Goal: Information Seeking & Learning: Learn about a topic

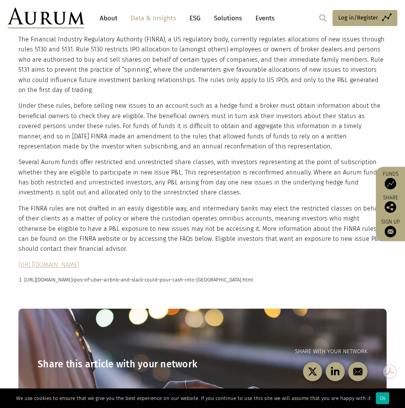
scroll to position [997, 0]
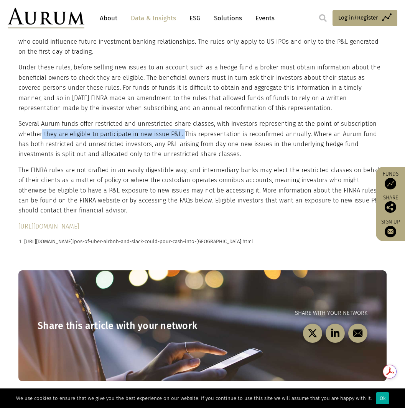
drag, startPoint x: 182, startPoint y: 113, endPoint x: 40, endPoint y: 117, distance: 141.5
click at [40, 119] on p "Several Aurum funds offer restricted and unrestricted share classes, with inves…" at bounding box center [201, 139] width 366 height 41
click at [193, 134] on p "Several Aurum funds offer restricted and unrestricted share classes, with inves…" at bounding box center [201, 139] width 366 height 41
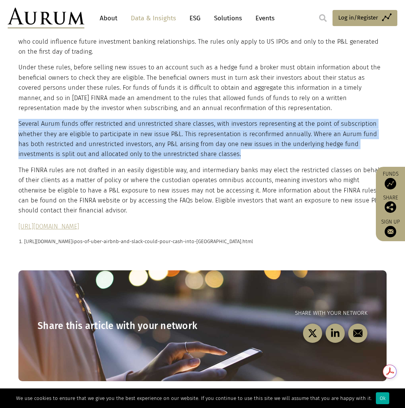
drag, startPoint x: 195, startPoint y: 134, endPoint x: 19, endPoint y: 106, distance: 177.9
click at [19, 119] on p "Several Aurum funds offer restricted and unrestricted share classes, with inves…" at bounding box center [201, 139] width 366 height 41
click at [207, 122] on p "Several Aurum funds offer restricted and unrestricted share classes, with inves…" at bounding box center [201, 139] width 366 height 41
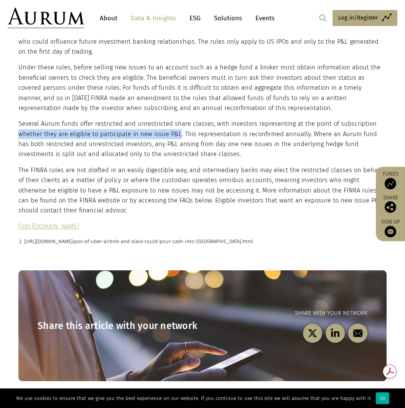
drag, startPoint x: 177, startPoint y: 111, endPoint x: 18, endPoint y: 112, distance: 158.7
click at [18, 119] on p "Several Aurum funds offer restricted and unrestricted share classes, with inves…" at bounding box center [201, 139] width 366 height 41
copy p "whether they are eligible to participate in new issue P&L"
click at [299, 119] on p "Several Aurum funds offer restricted and unrestricted share classes, with inves…" at bounding box center [201, 139] width 366 height 41
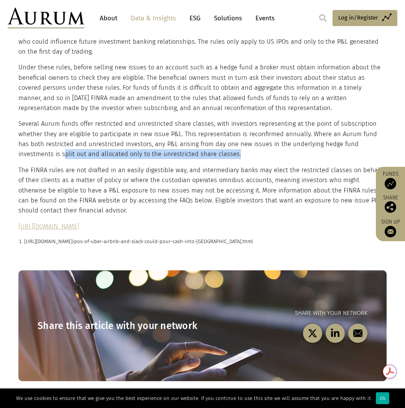
drag, startPoint x: 196, startPoint y: 135, endPoint x: 23, endPoint y: 133, distance: 172.9
click at [23, 133] on p "Several Aurum funds offer restricted and unrestricted share classes, with inves…" at bounding box center [201, 139] width 366 height 41
click at [193, 177] on p "The FINRA rules are not drafted in an easily digestible way, and intermediary b…" at bounding box center [201, 190] width 366 height 51
